Goal: Check status: Check status

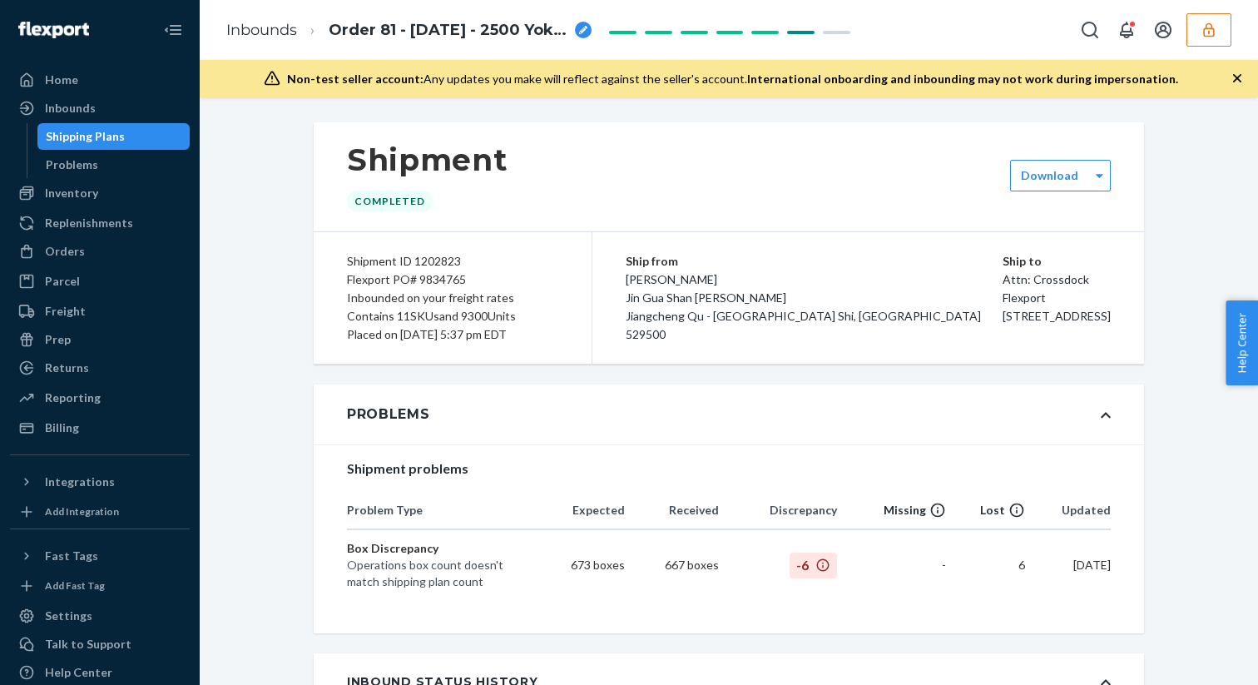
scroll to position [3145, 0]
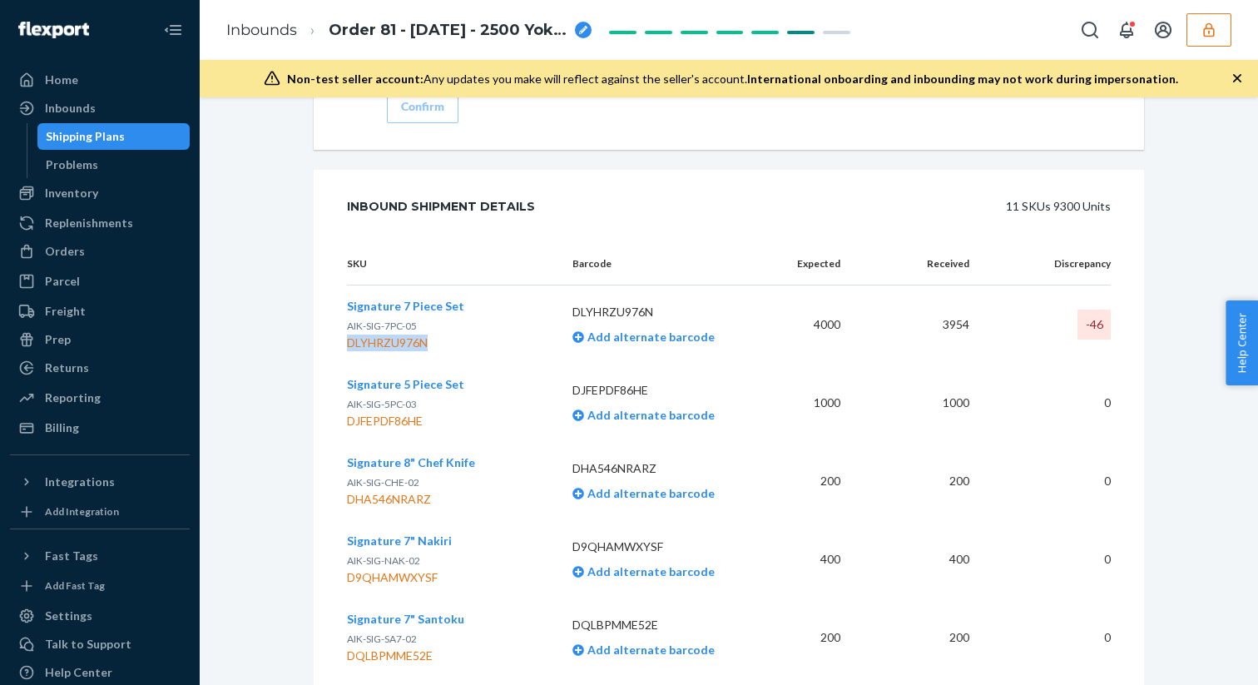
click at [1206, 26] on icon "button" at bounding box center [1208, 29] width 11 height 14
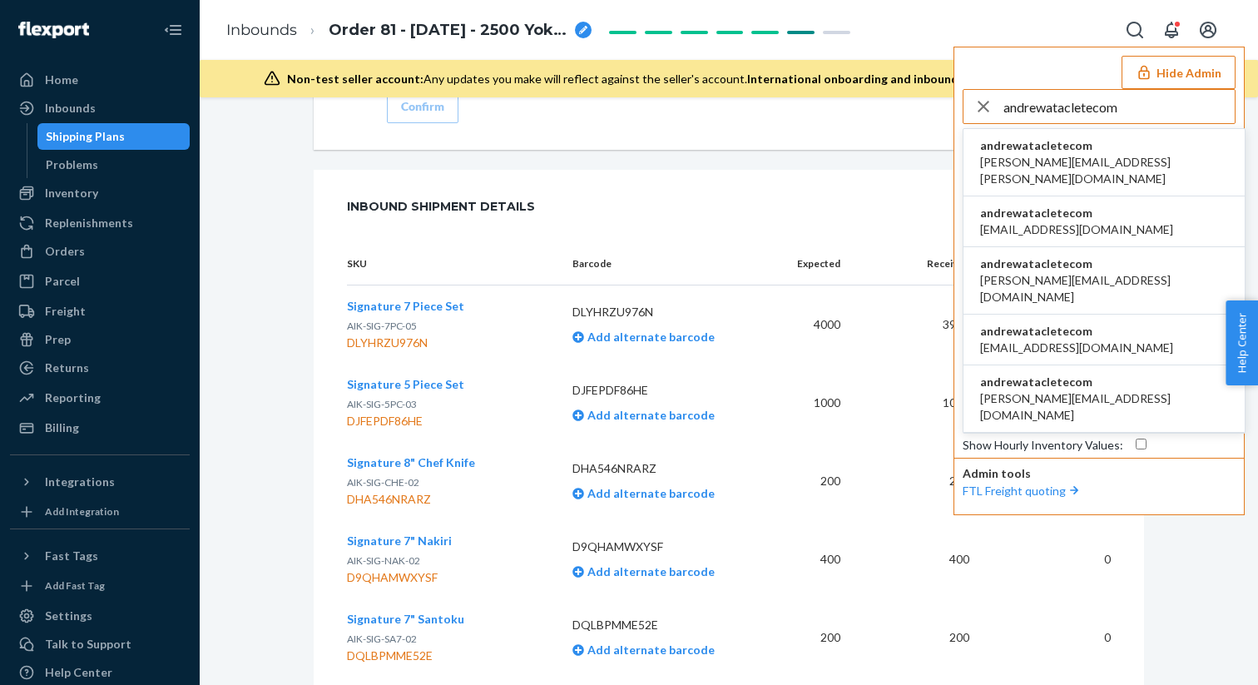
type input "andrewatacletecom"
click at [1073, 152] on span "andrewatacletecom" at bounding box center [1104, 145] width 248 height 17
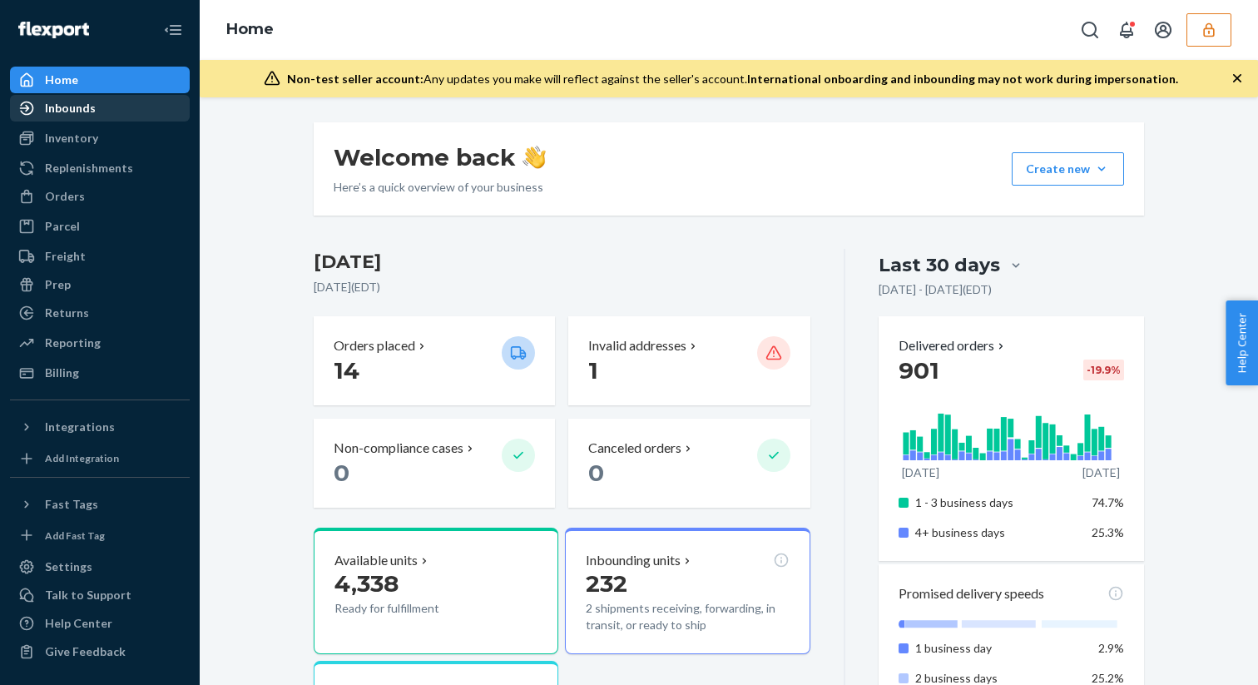
click at [66, 102] on div "Inbounds" at bounding box center [70, 108] width 51 height 17
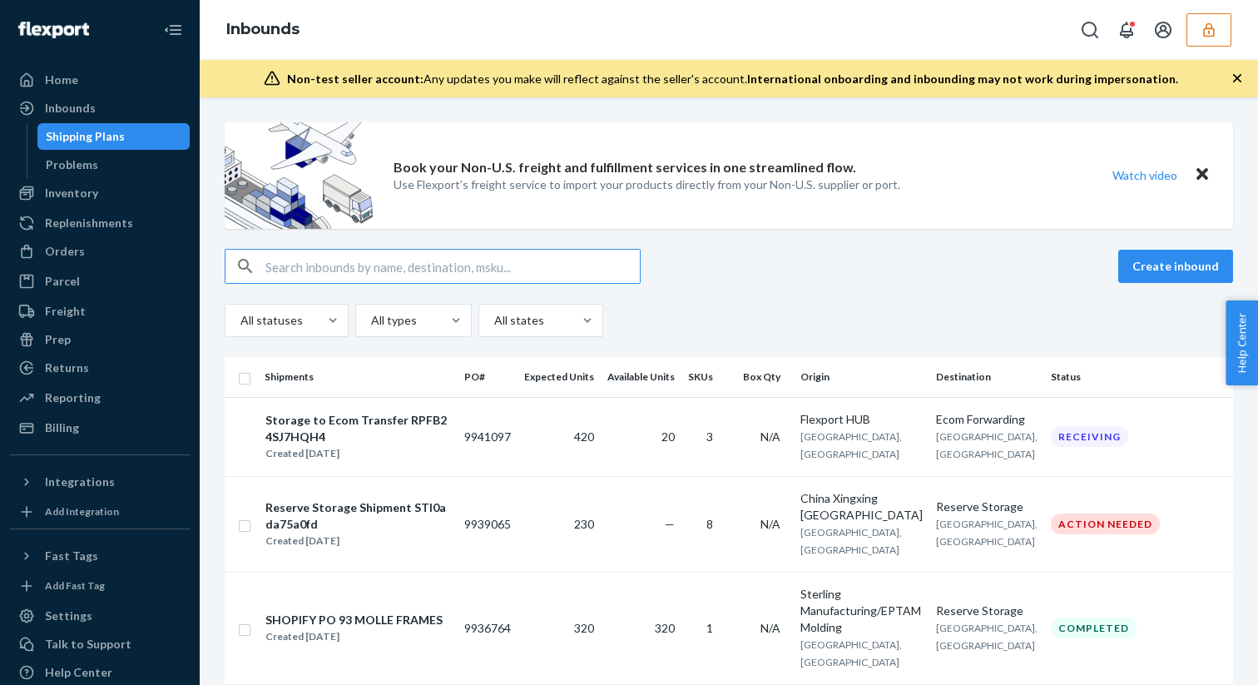
click at [313, 272] on input "text" at bounding box center [452, 266] width 374 height 33
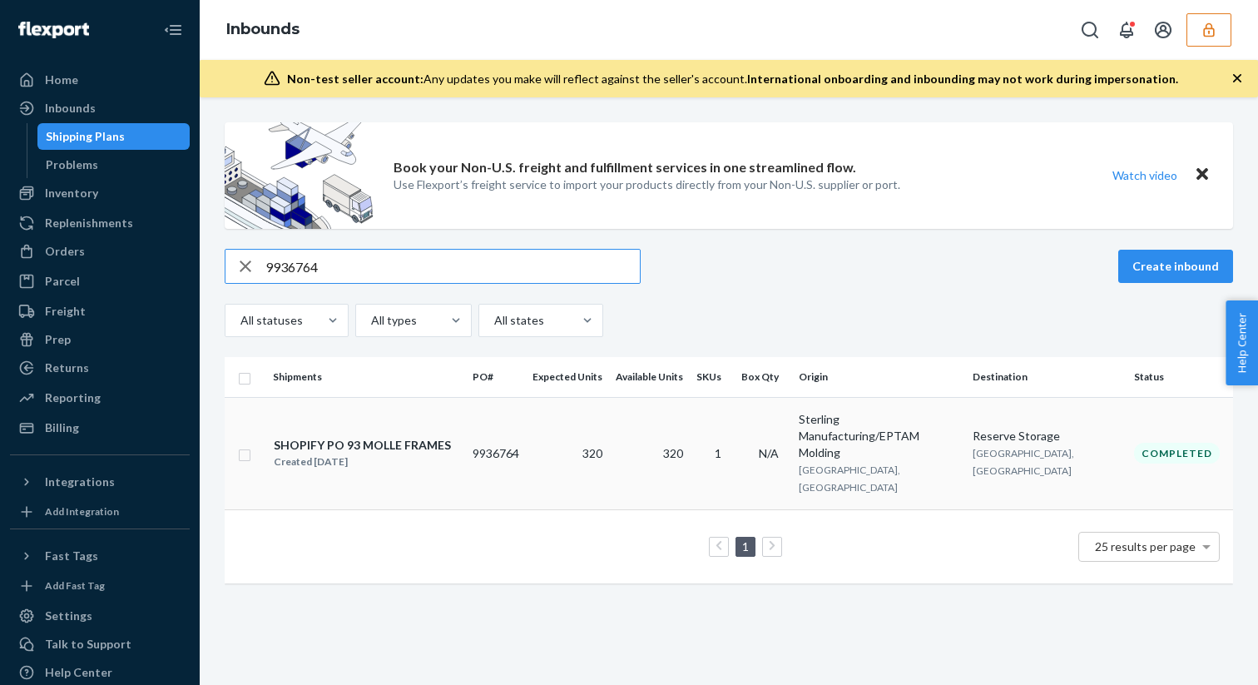
type input "9936764"
click at [423, 437] on div "SHOPIFY PO 93 MOLLE FRAMES" at bounding box center [362, 445] width 177 height 17
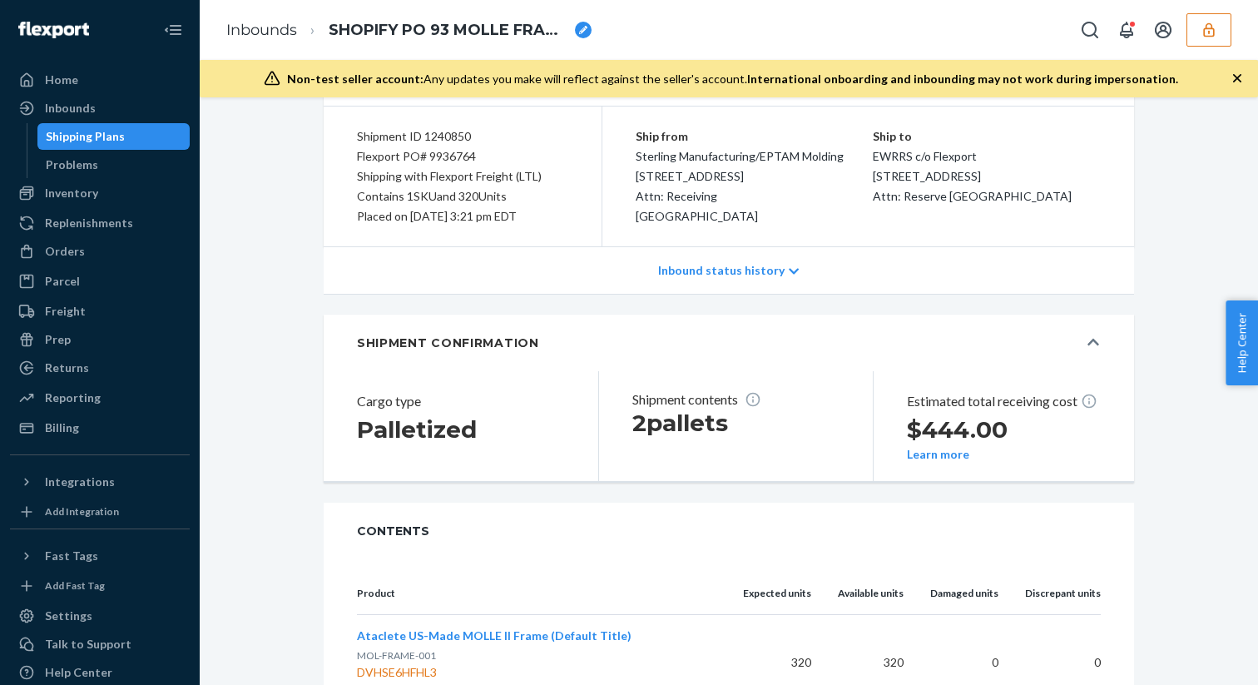
scroll to position [142, 0]
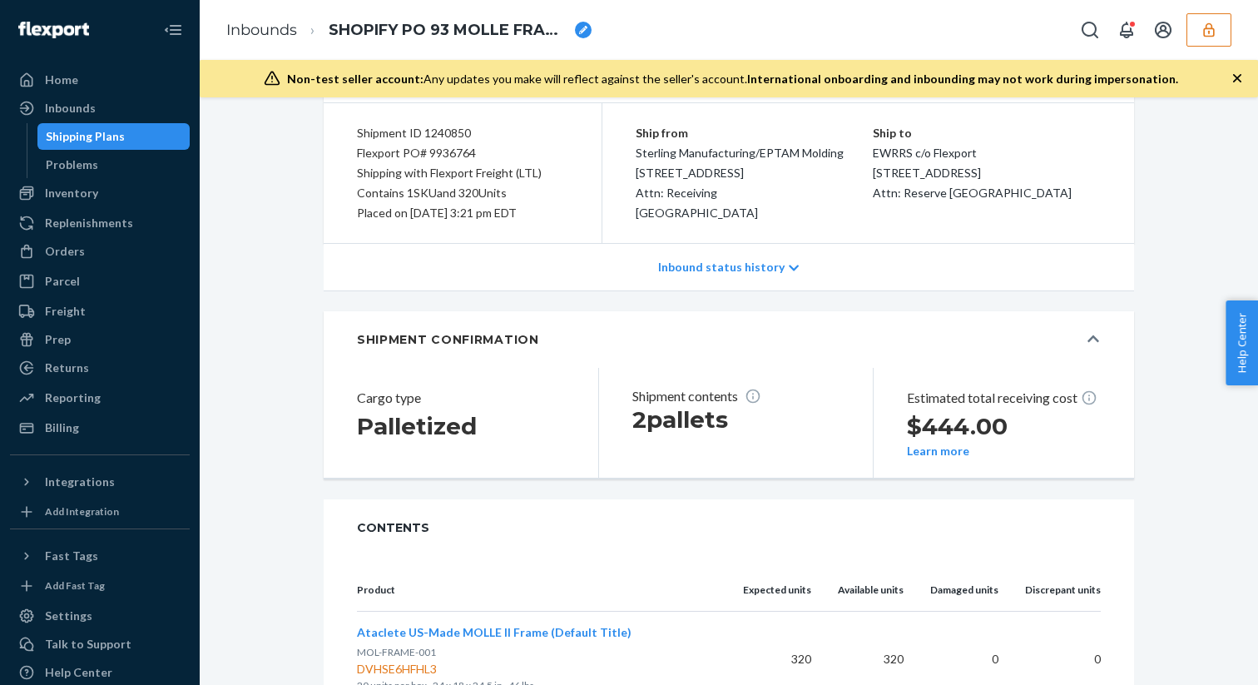
click at [1206, 34] on icon "button" at bounding box center [1209, 30] width 17 height 17
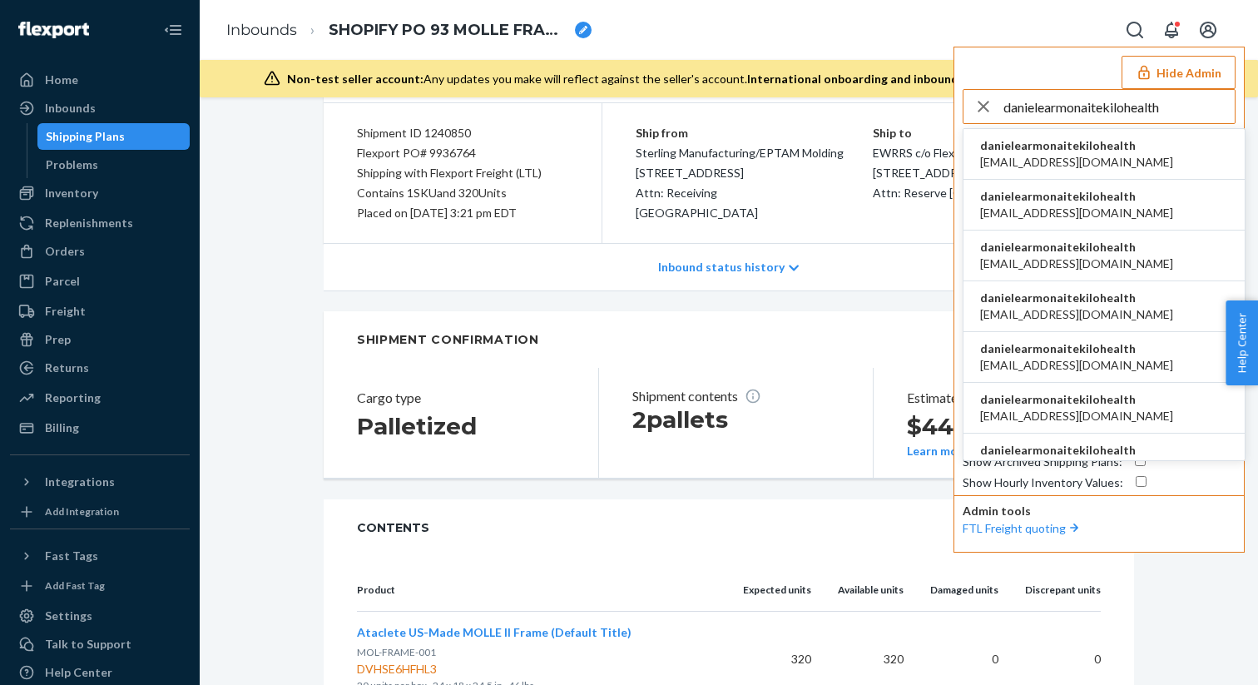
type input "danielearmonaitekilohealth"
click at [1030, 155] on span "ac.enriquez98@gmail.com" at bounding box center [1076, 162] width 193 height 17
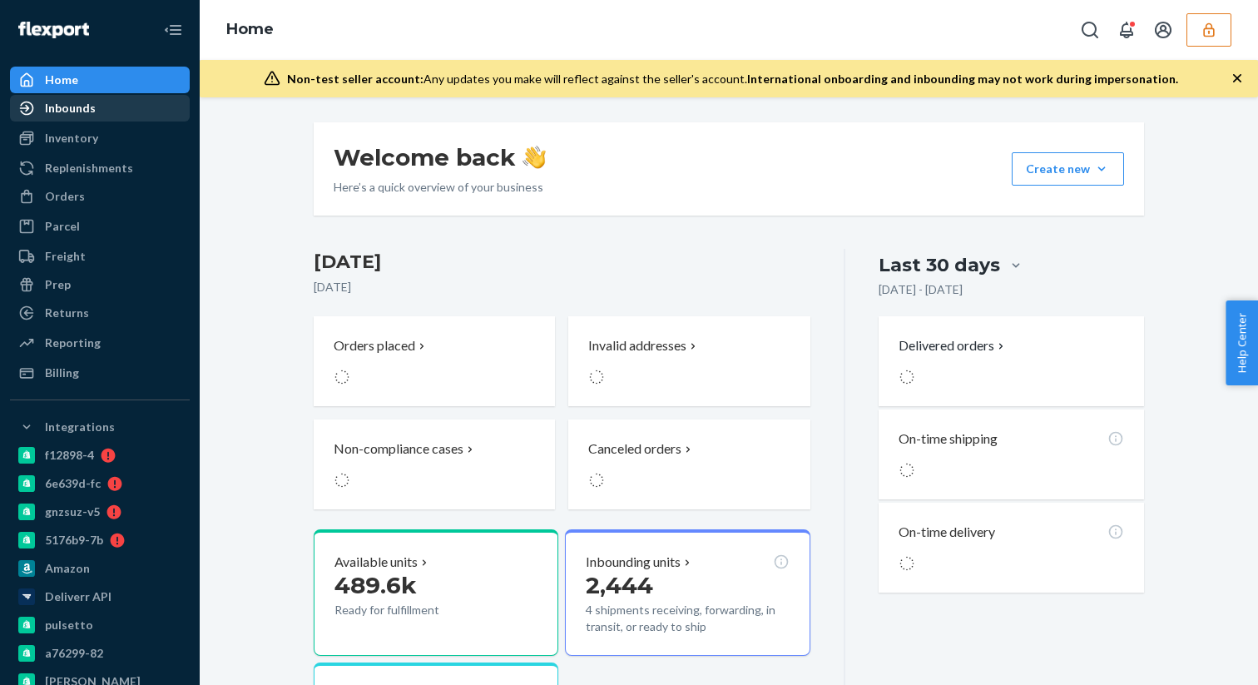
click at [61, 108] on div "Inbounds" at bounding box center [70, 108] width 51 height 17
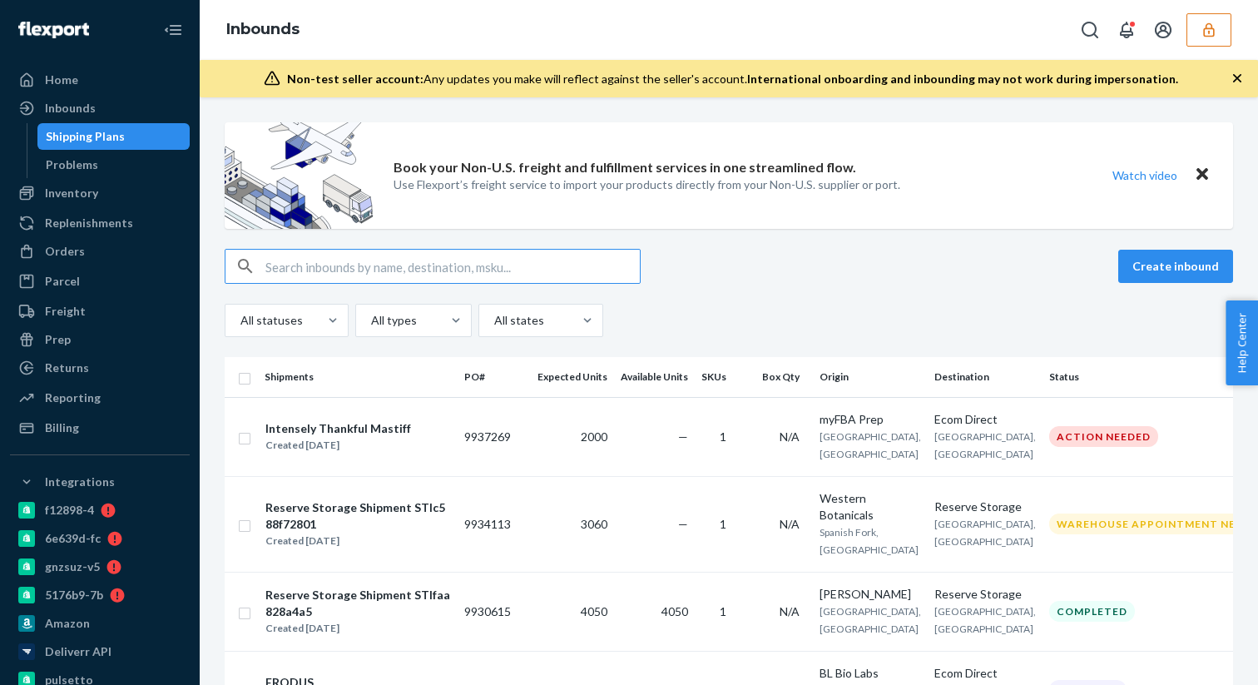
type input "9824970"
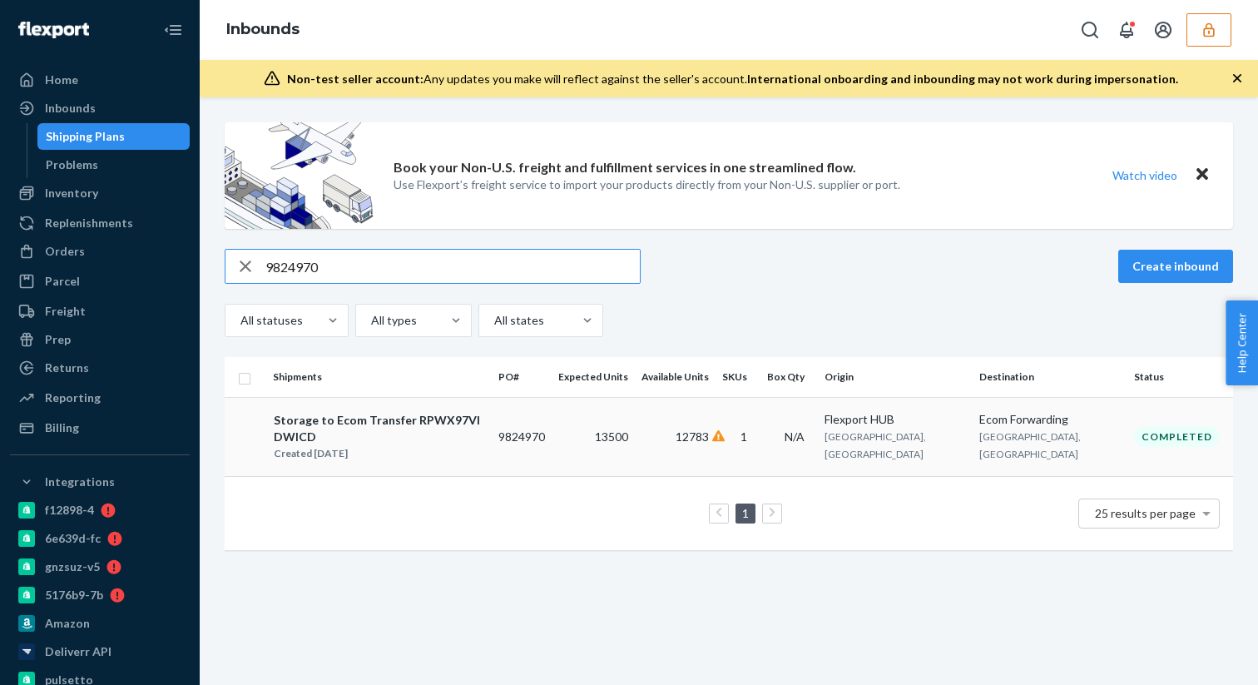
type input "9824970"
click at [418, 426] on div "Storage to Ecom Transfer RPWX97VIDWICD" at bounding box center [379, 428] width 210 height 33
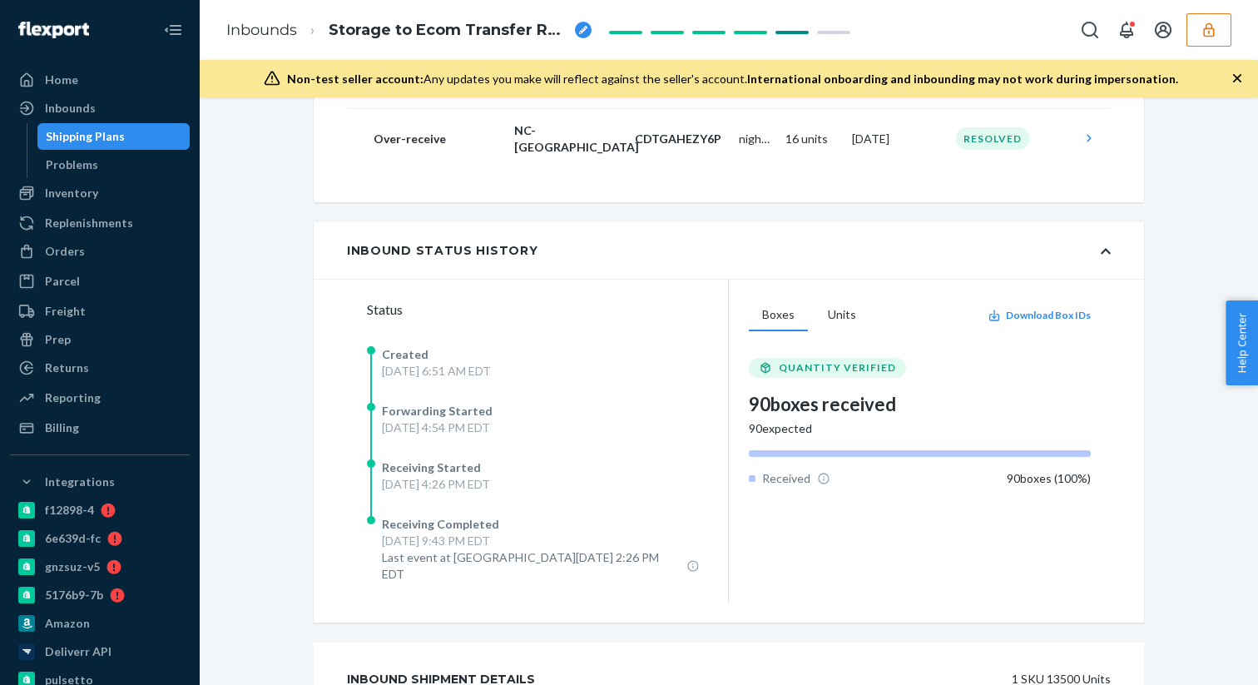
scroll to position [751, 0]
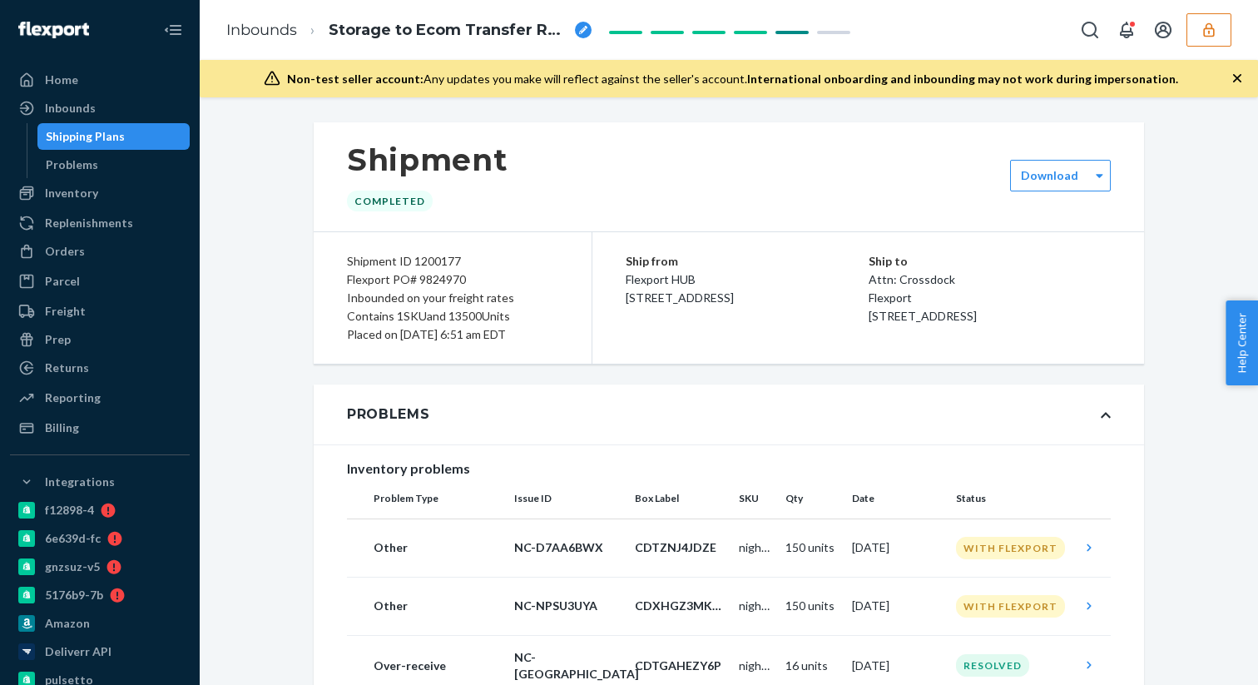
click at [404, 279] on div "Flexport PO# 9824970" at bounding box center [452, 279] width 211 height 18
copy div "Flexport PO# 9824970"
click at [98, 100] on div "Inbounds" at bounding box center [100, 108] width 176 height 23
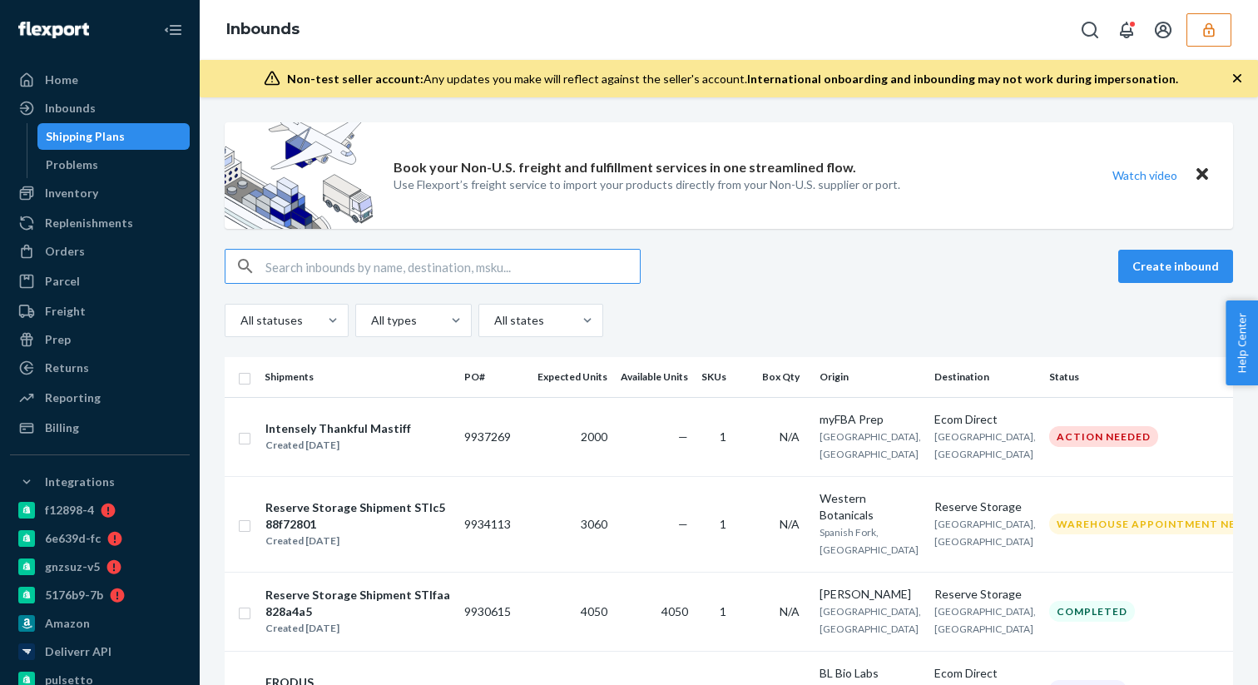
type input "9885754"
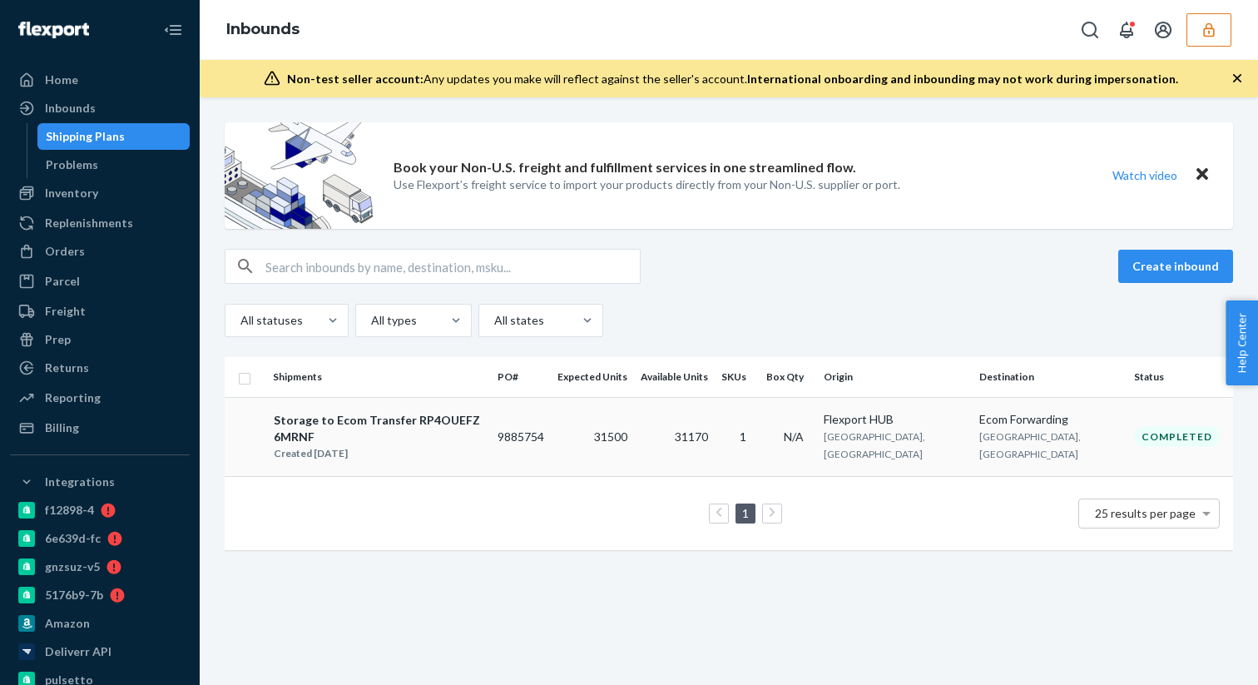
click at [423, 445] on div "Created [DATE]" at bounding box center [379, 453] width 210 height 17
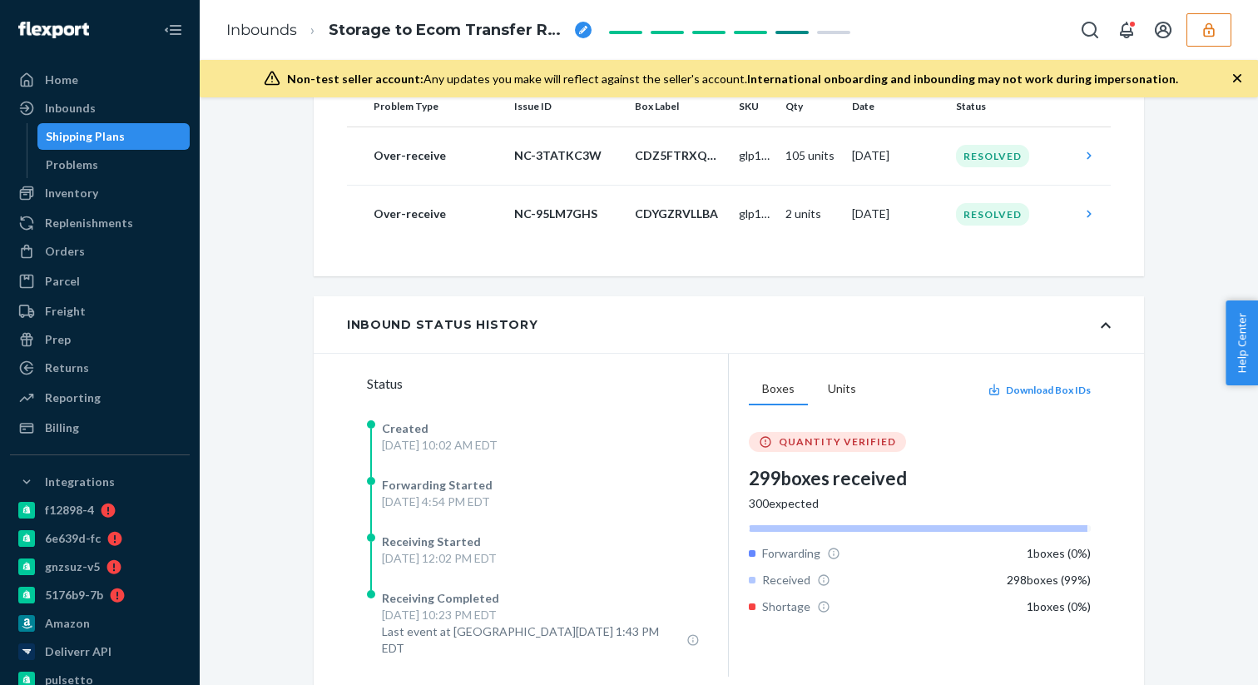
scroll to position [718, 0]
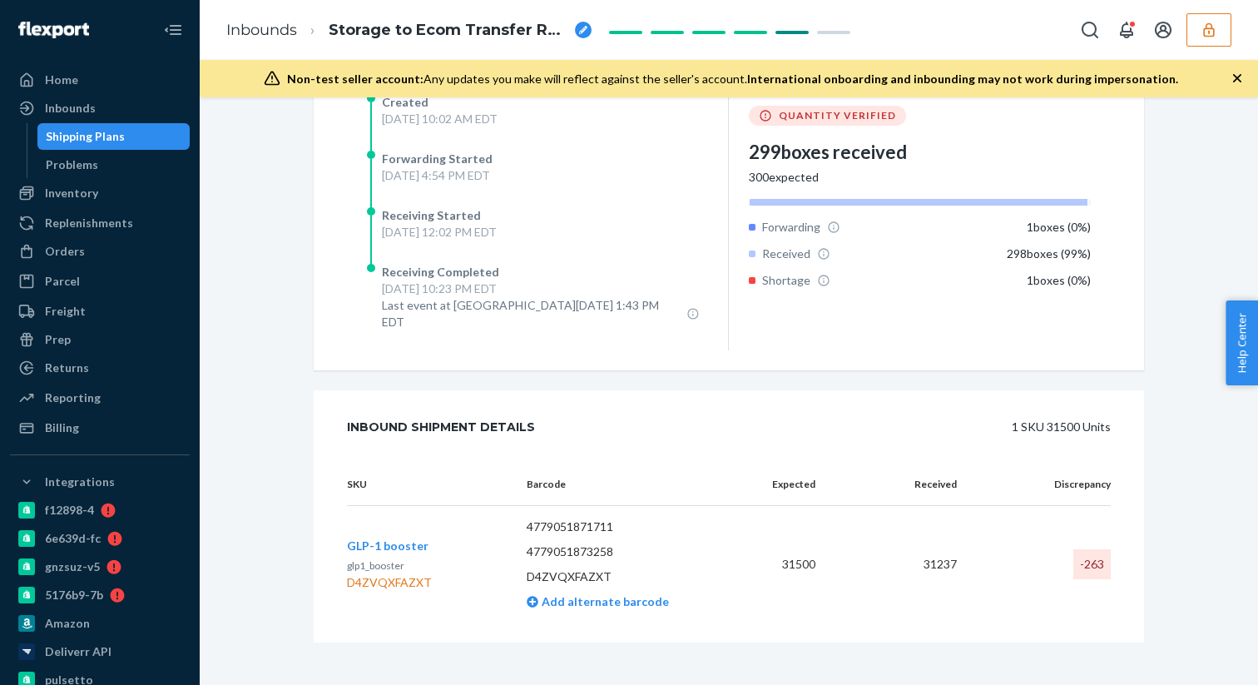
click at [400, 574] on div "D4ZVQXFAZXT" at bounding box center [389, 582] width 85 height 17
copy div "D4ZVQXFAZXT"
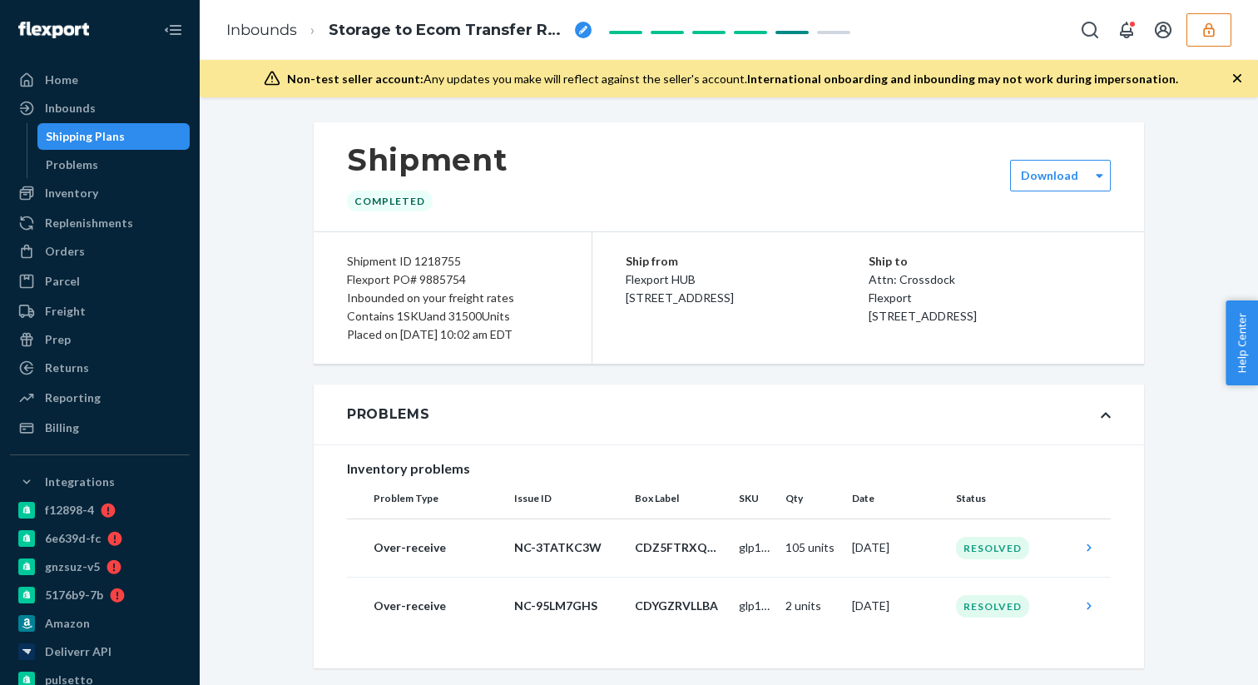
click at [362, 279] on div "Flexport PO# 9885754" at bounding box center [452, 279] width 211 height 18
